Goal: Transaction & Acquisition: Obtain resource

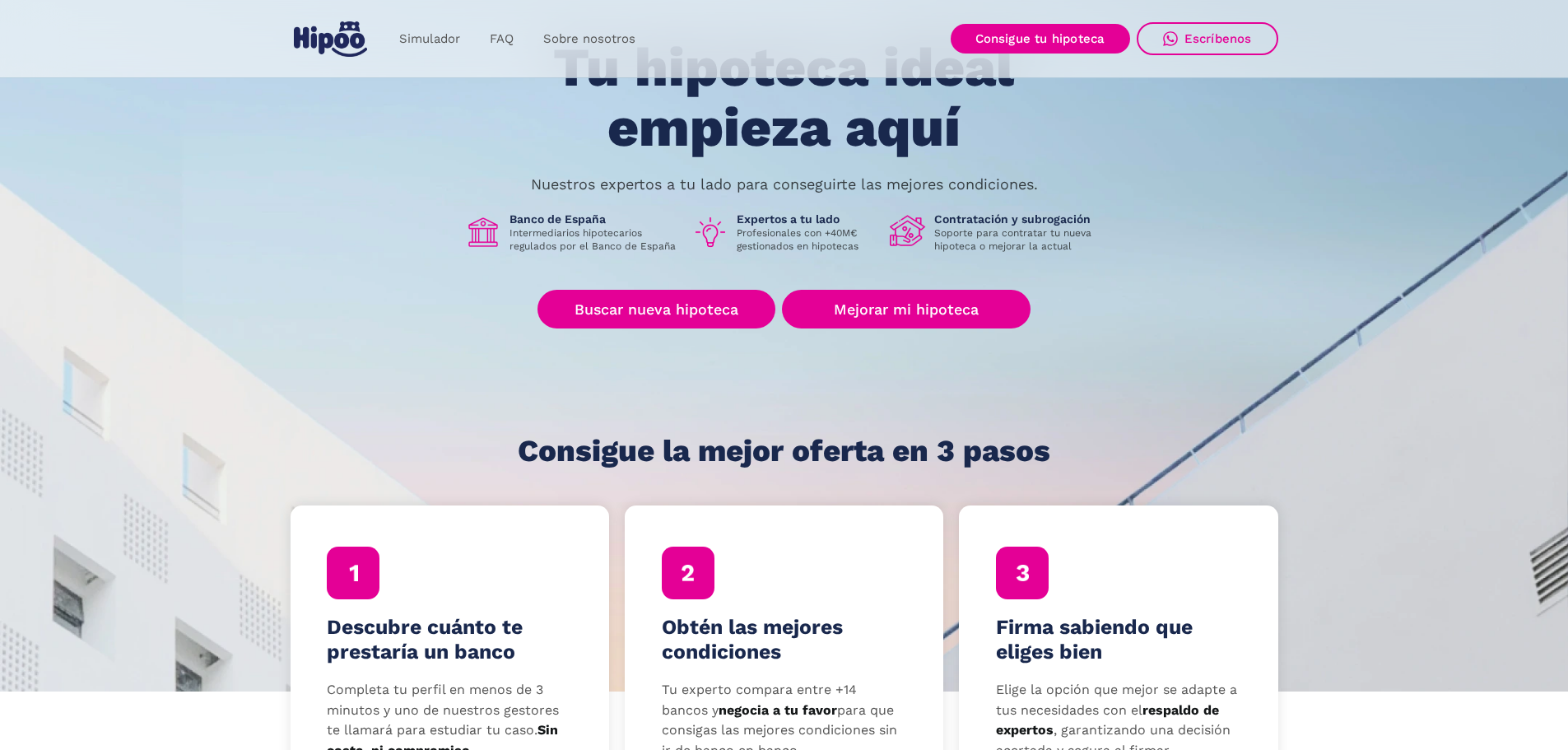
scroll to position [247, 0]
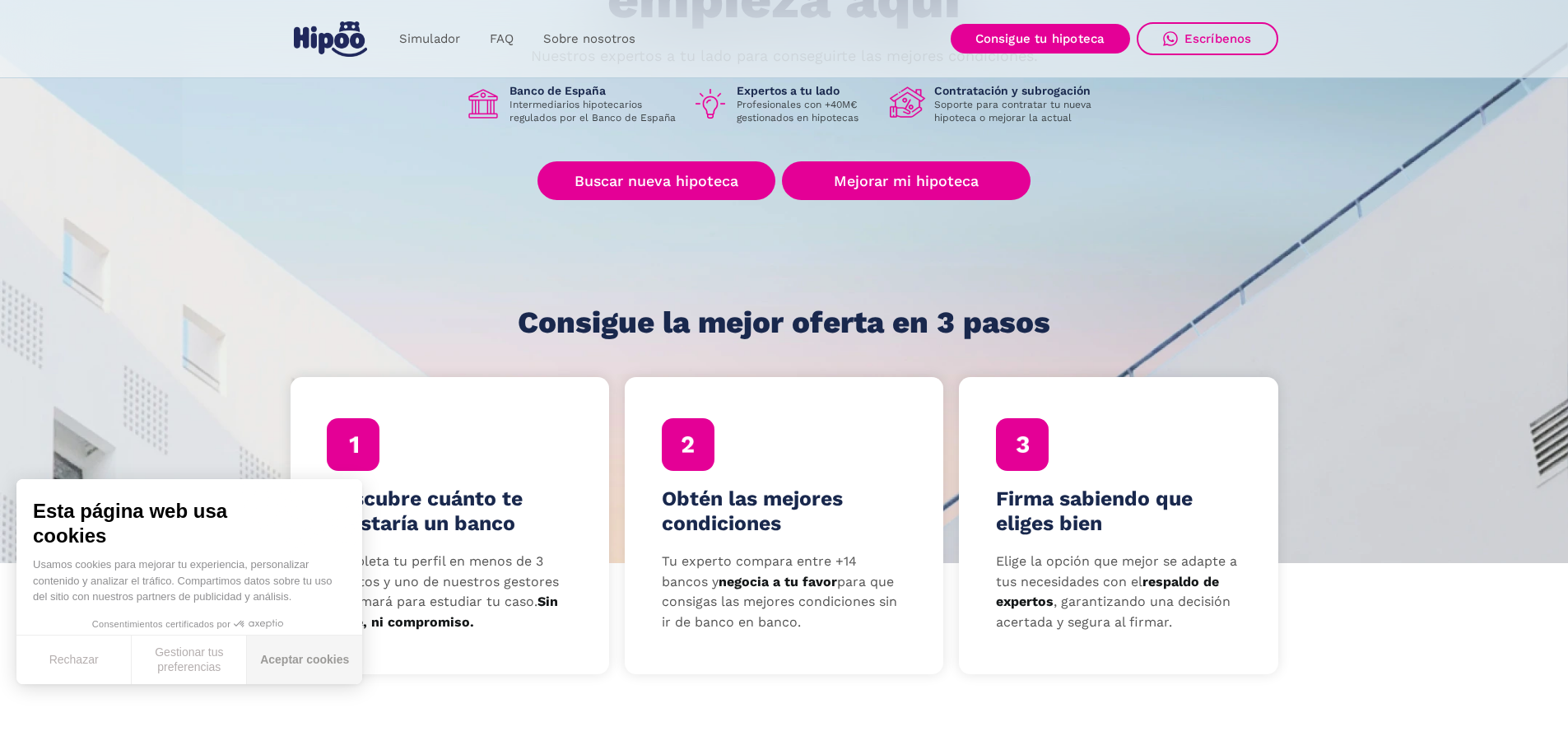
click at [285, 666] on button "Aceptar cookies" at bounding box center [304, 659] width 115 height 49
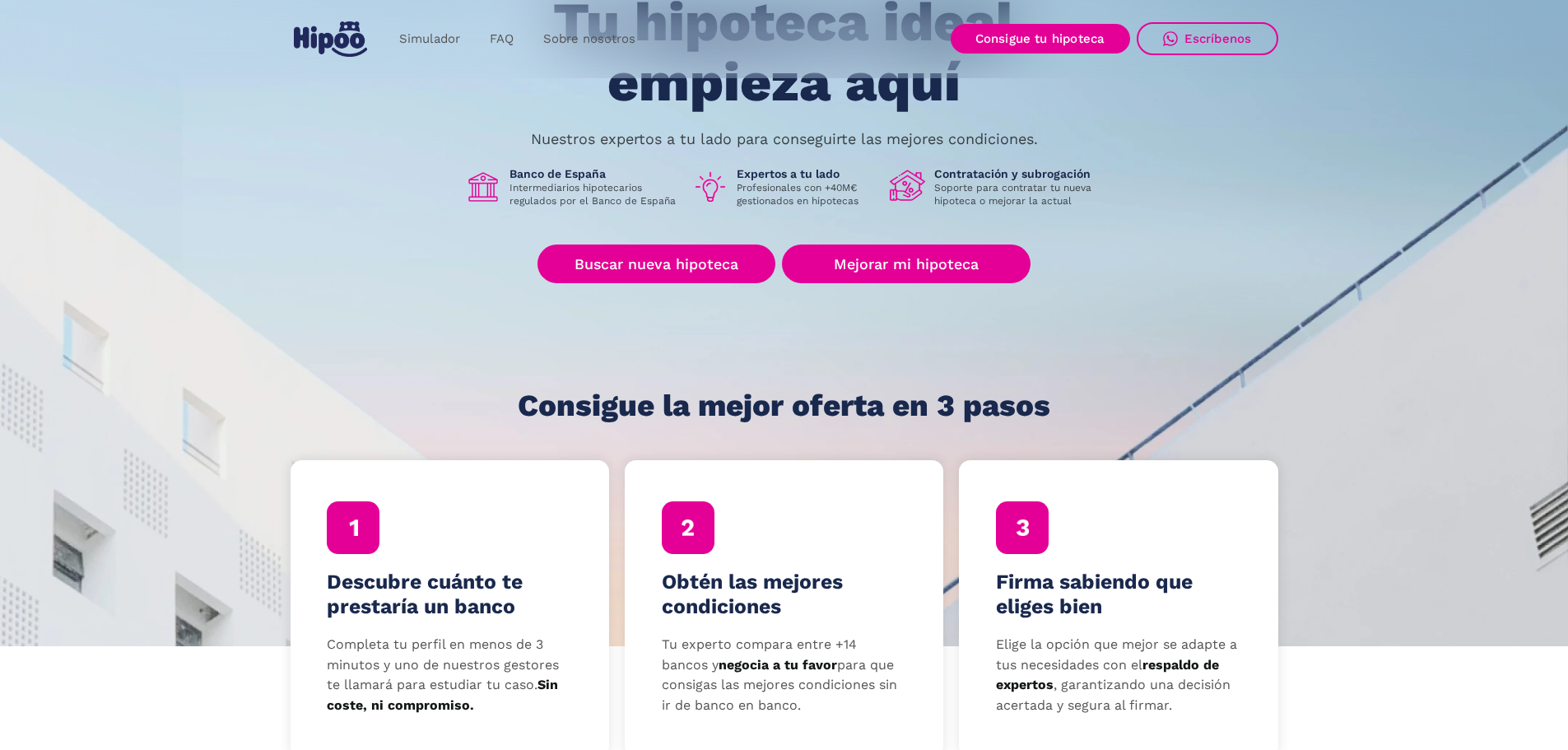
scroll to position [0, 0]
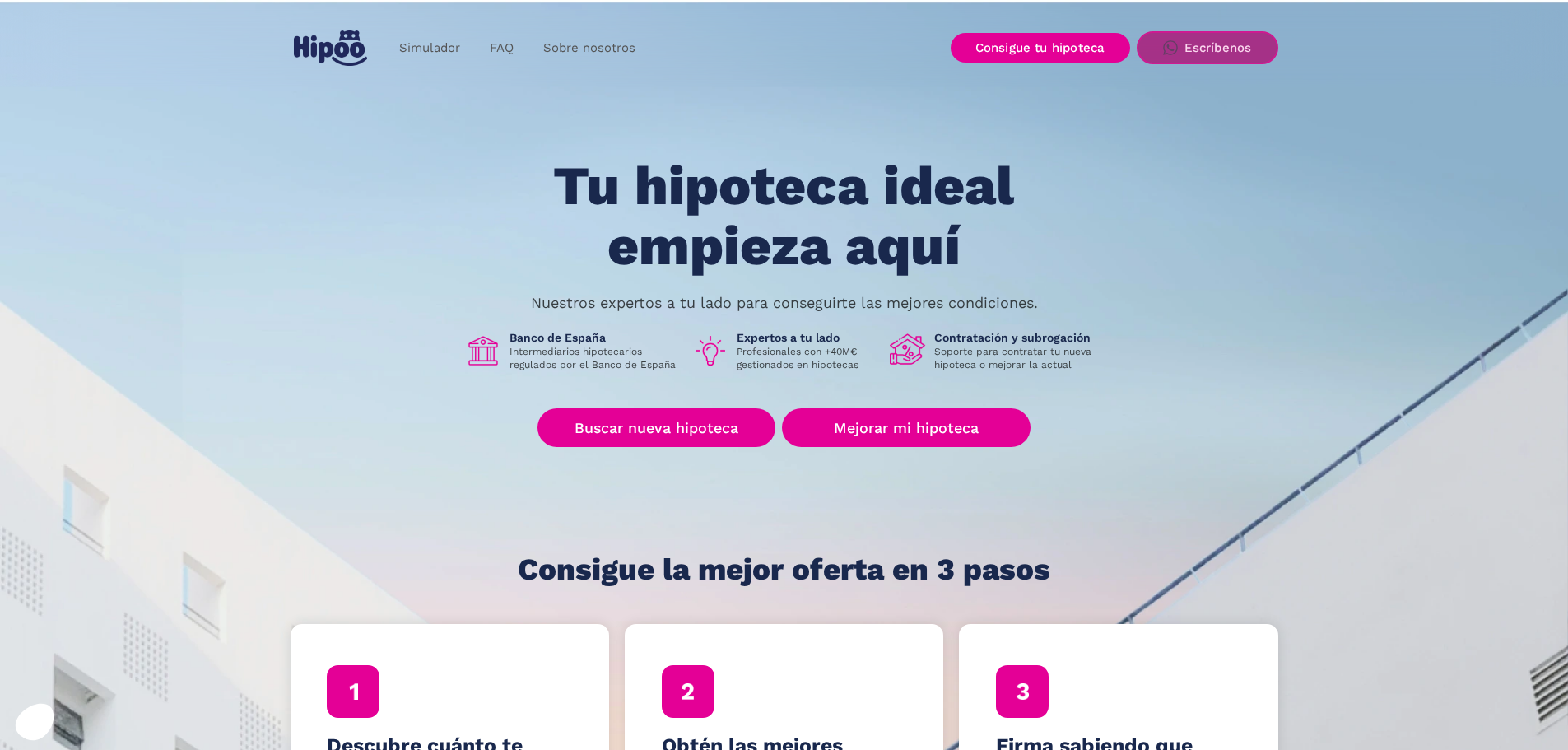
click at [1246, 54] on div "Escríbenos" at bounding box center [1218, 48] width 67 height 15
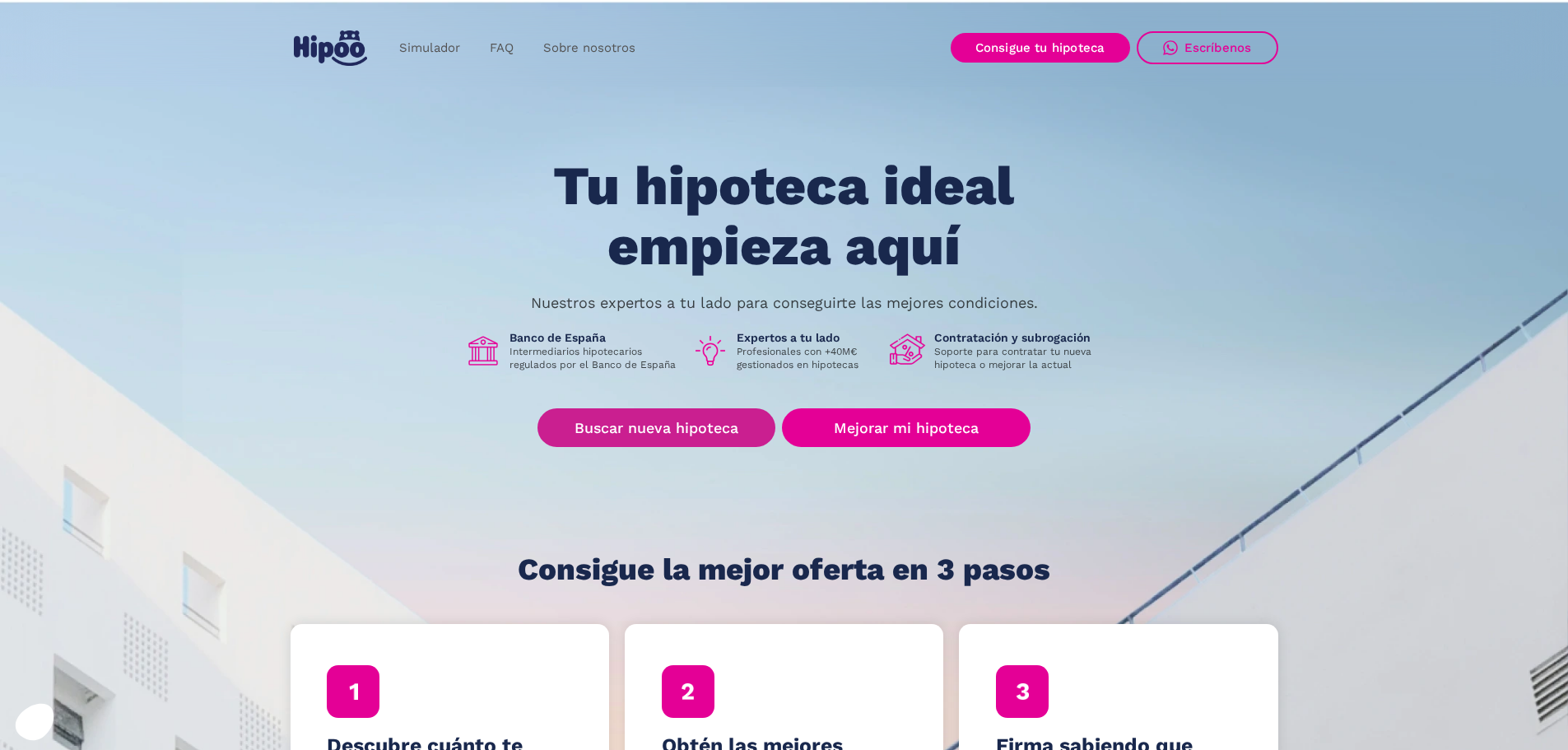
click at [709, 429] on link "Buscar nueva hipoteca" at bounding box center [656, 427] width 238 height 38
click at [672, 427] on link "Buscar nueva hipoteca" at bounding box center [656, 427] width 238 height 38
click at [708, 434] on link "Buscar nueva hipoteca" at bounding box center [656, 427] width 238 height 38
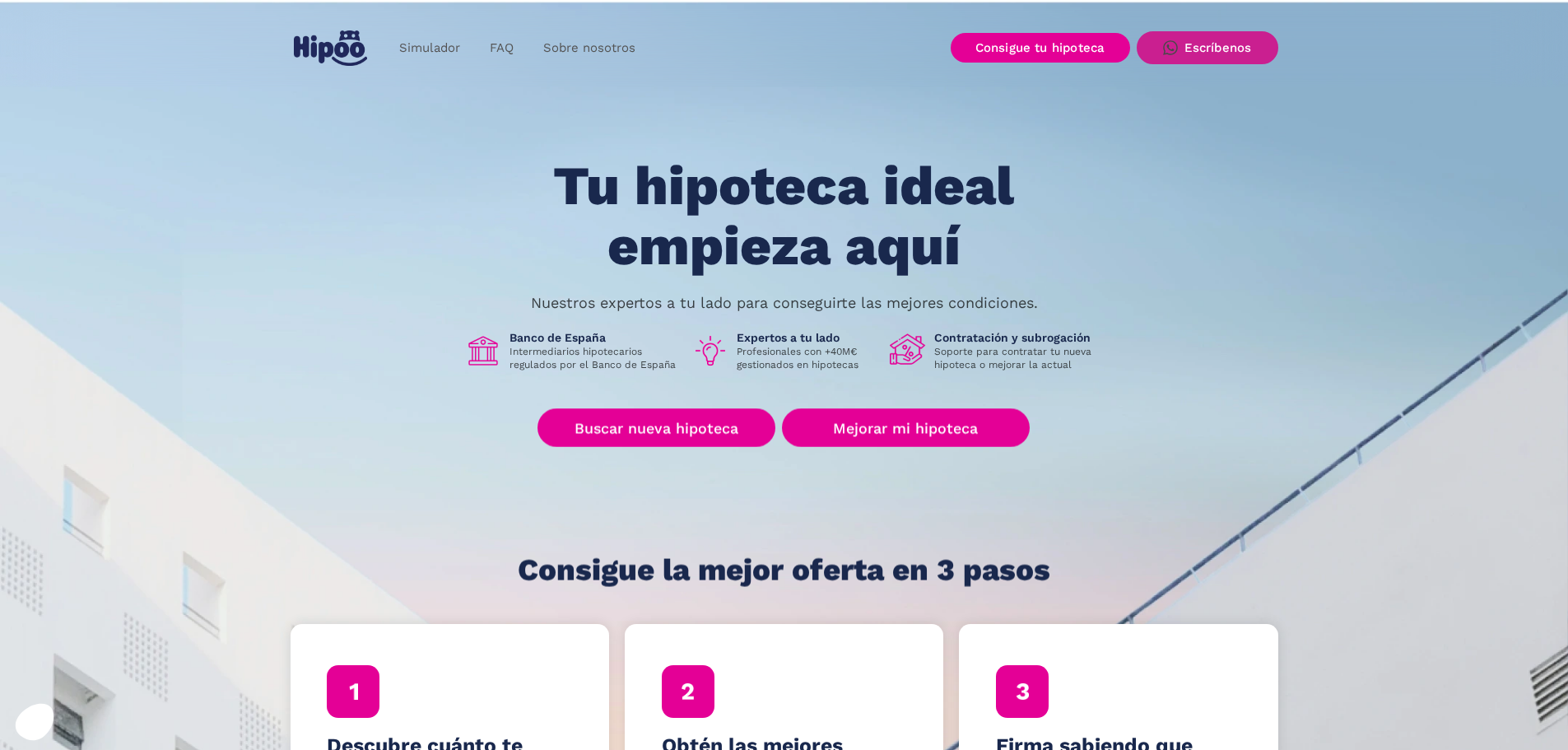
click at [1233, 43] on div "Escríbenos" at bounding box center [1218, 48] width 67 height 15
